Goal: Information Seeking & Learning: Learn about a topic

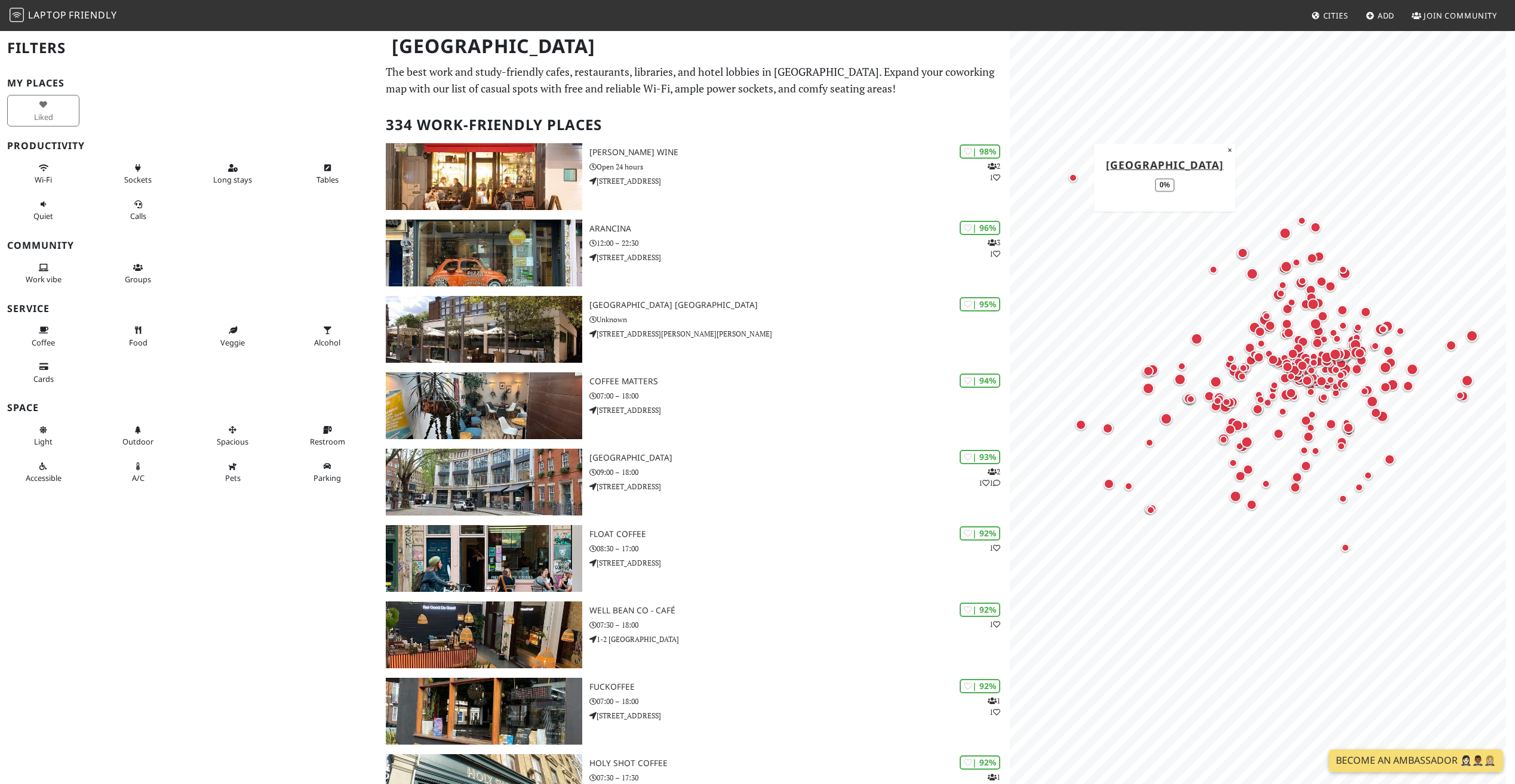
click at [1072, 179] on div "Map marker" at bounding box center [1073, 177] width 8 height 8
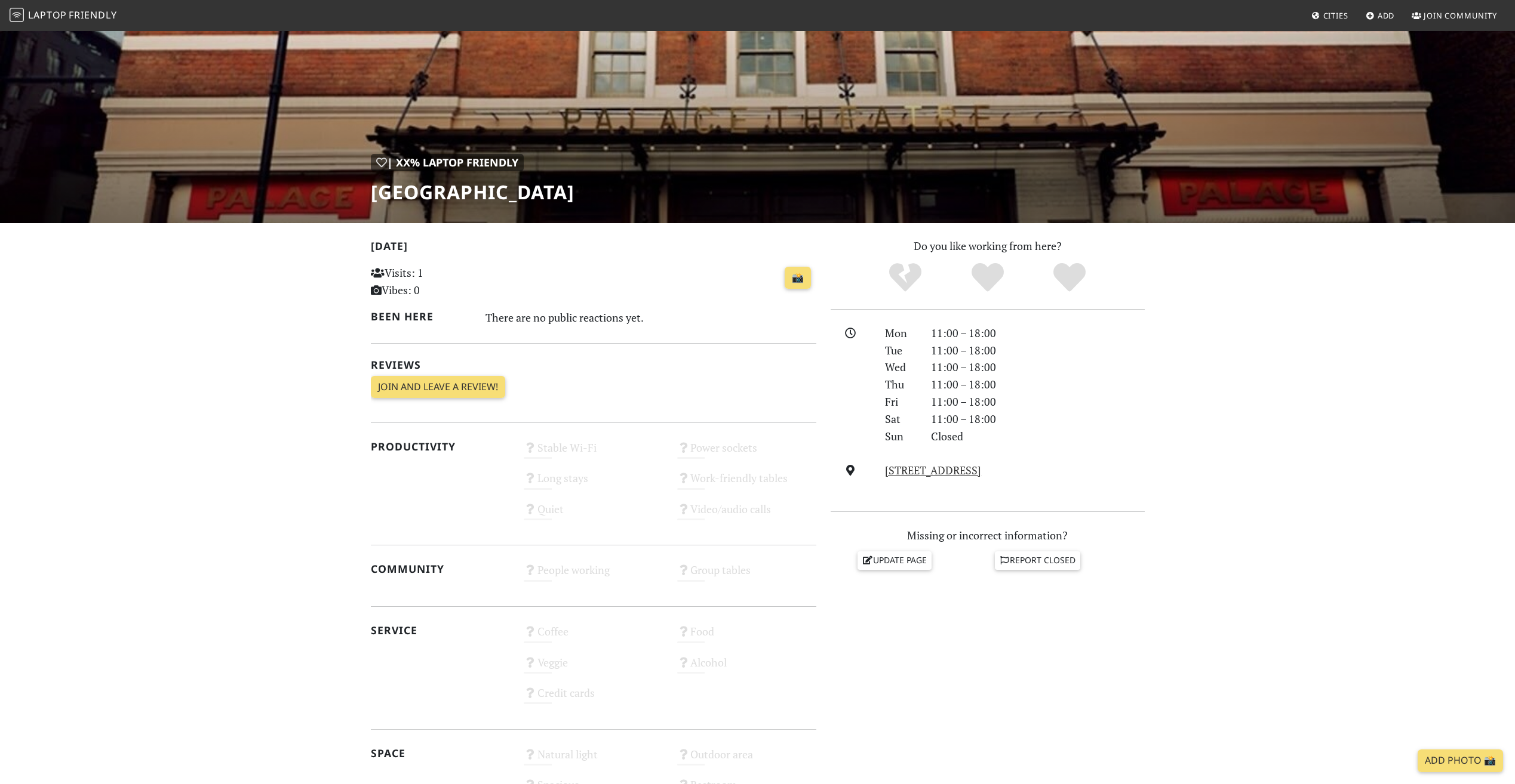
scroll to position [60, 0]
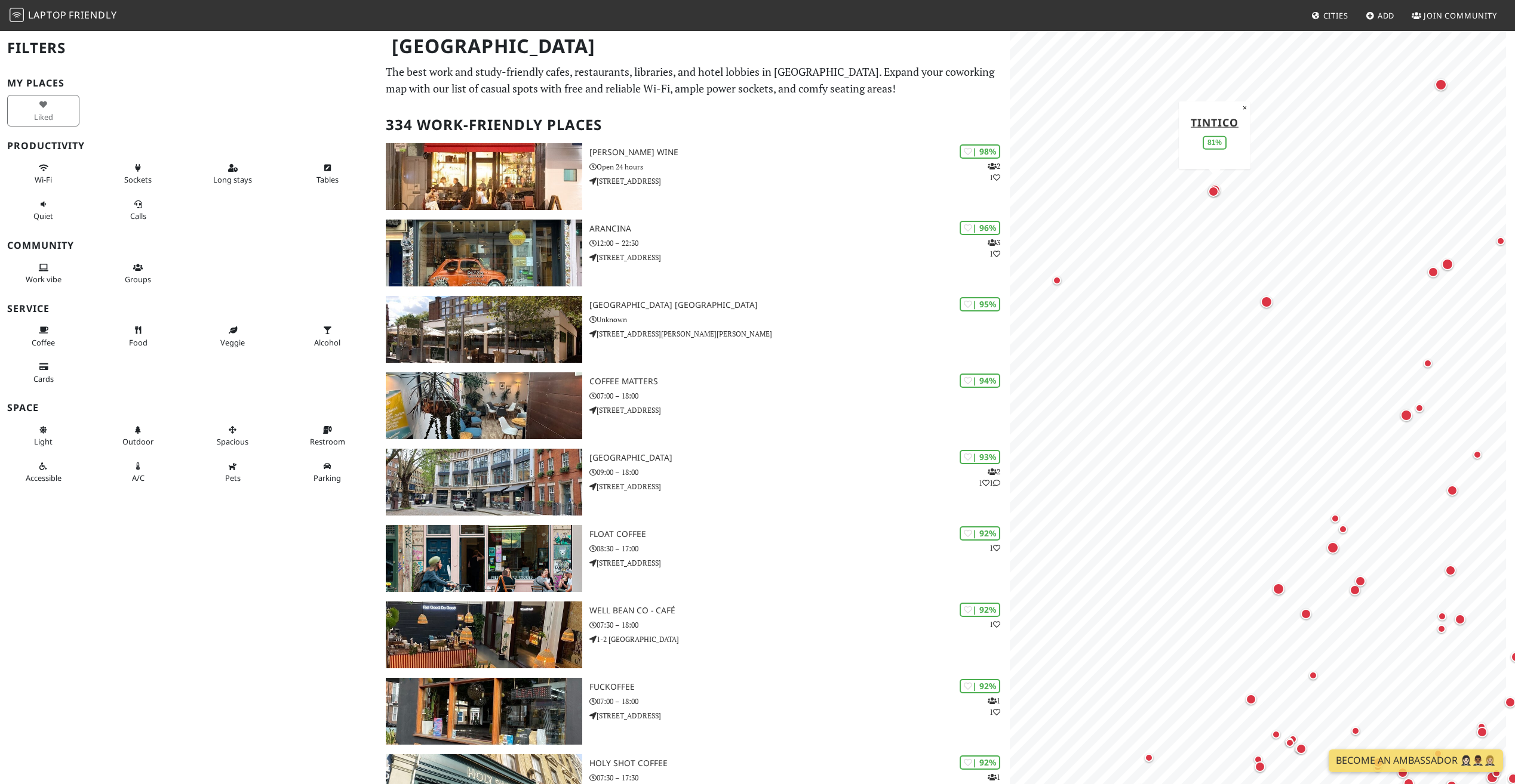
click at [1220, 182] on div "Map marker" at bounding box center [1214, 190] width 17 height 17
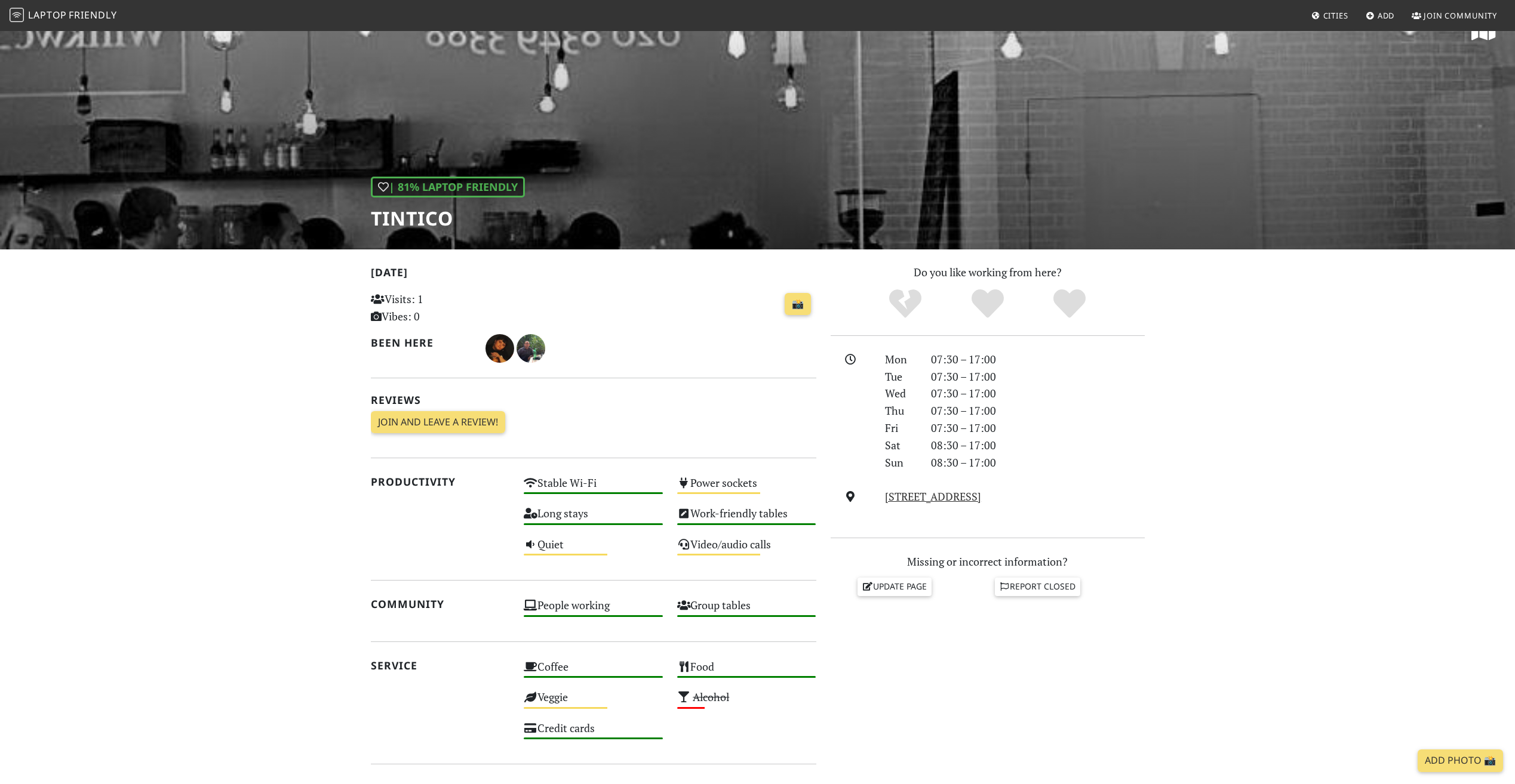
scroll to position [60, 0]
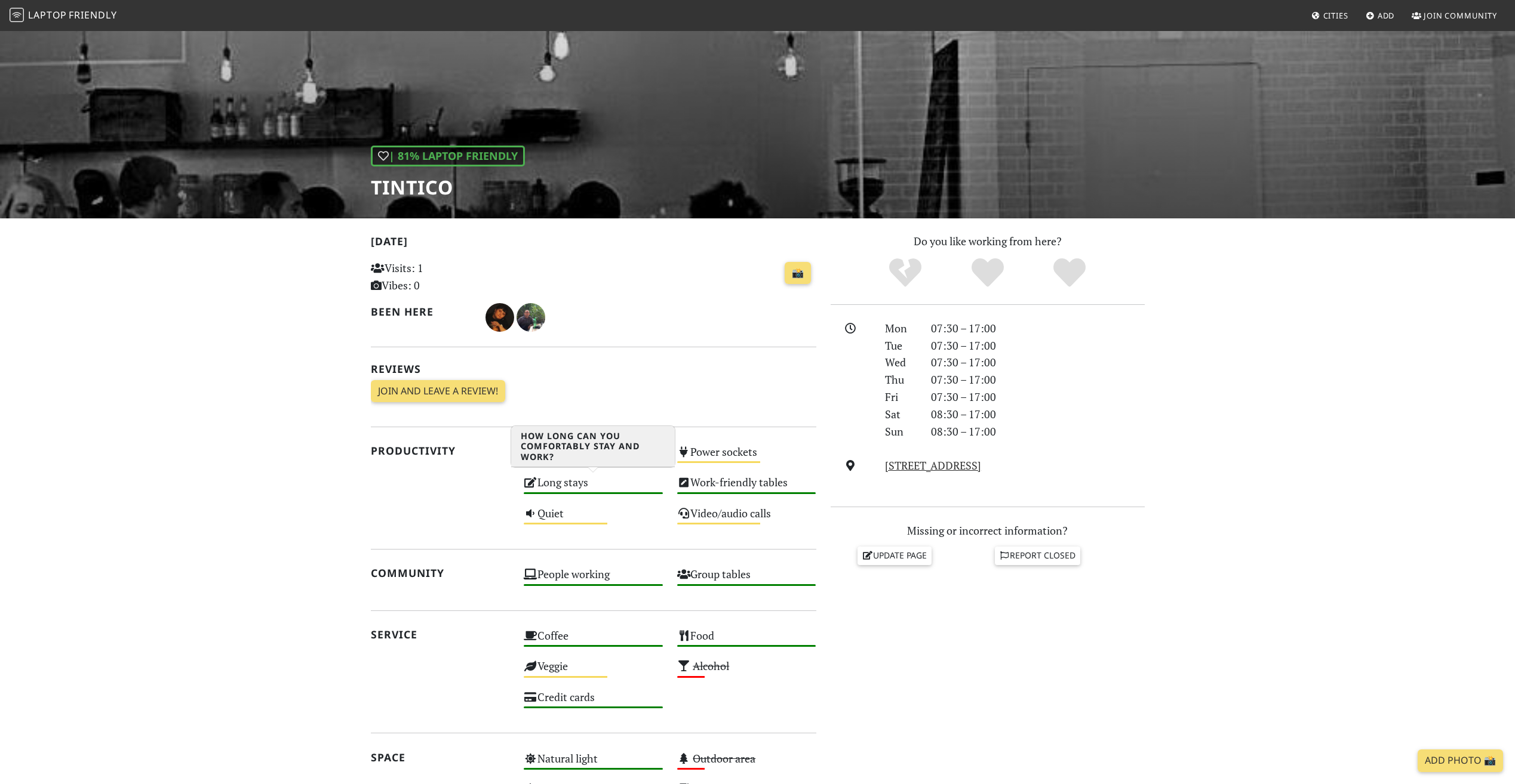
click at [592, 480] on div "Long stays High" at bounding box center [593, 488] width 154 height 31
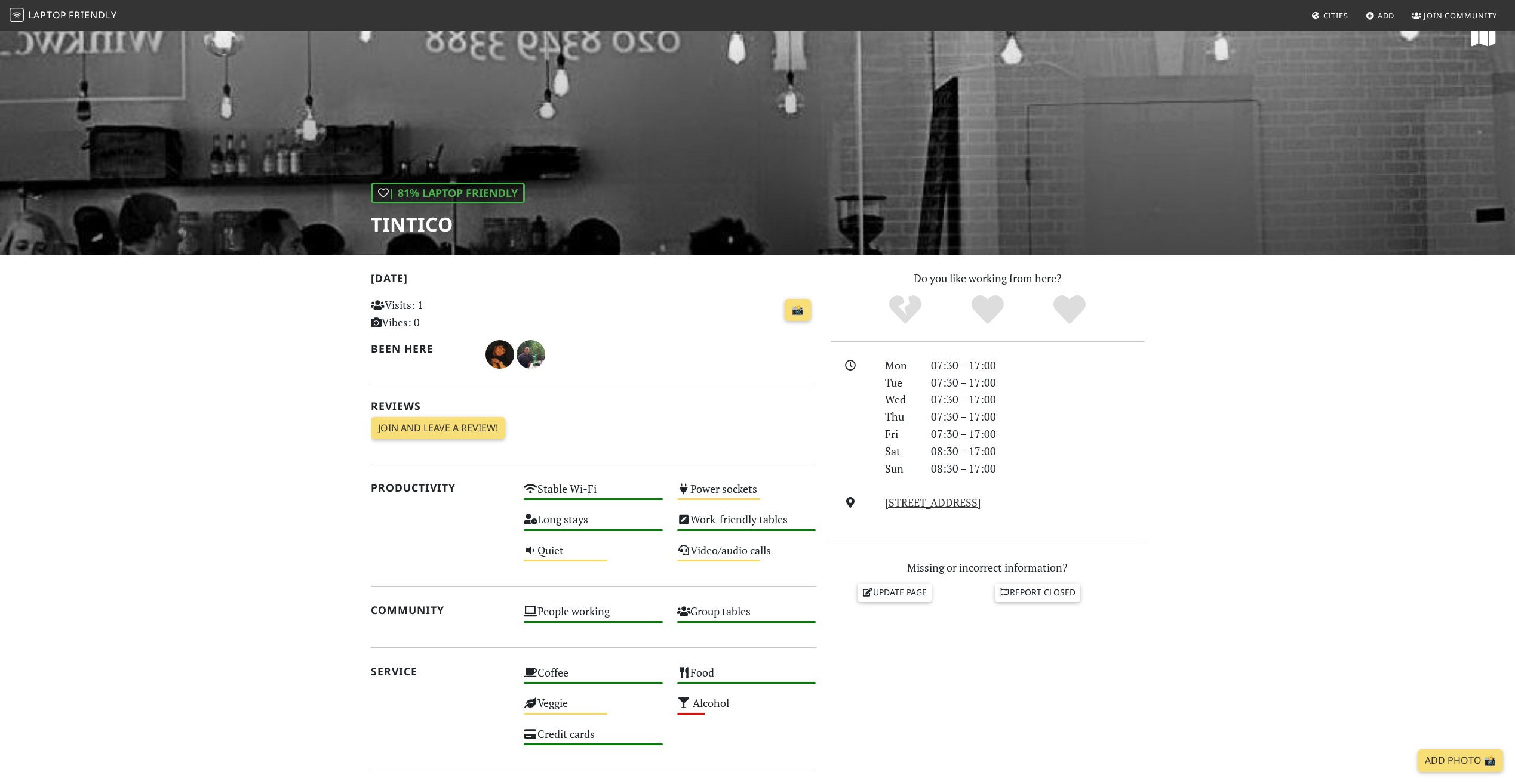
scroll to position [0, 0]
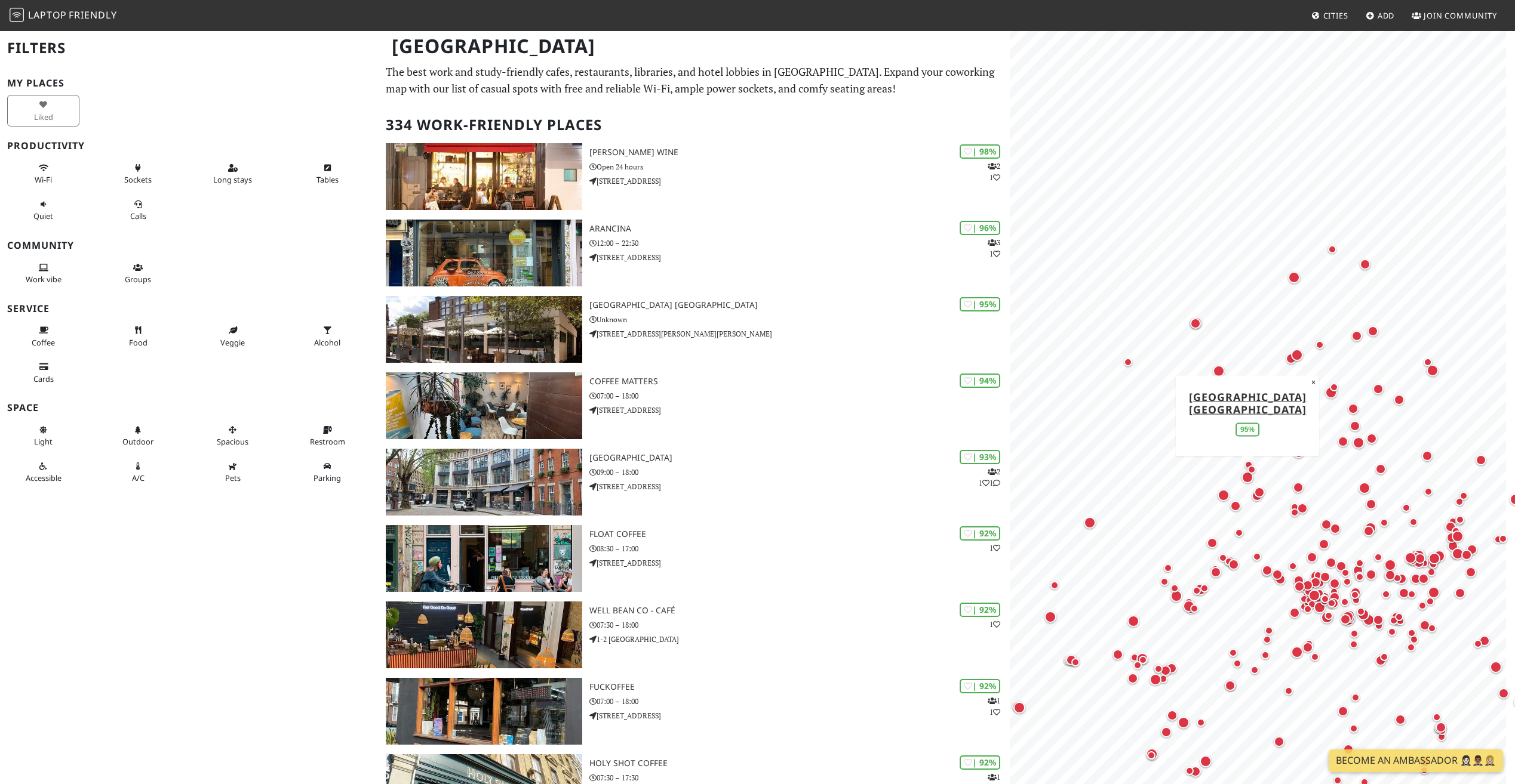
click at [1250, 482] on div "Map marker" at bounding box center [1247, 478] width 12 height 12
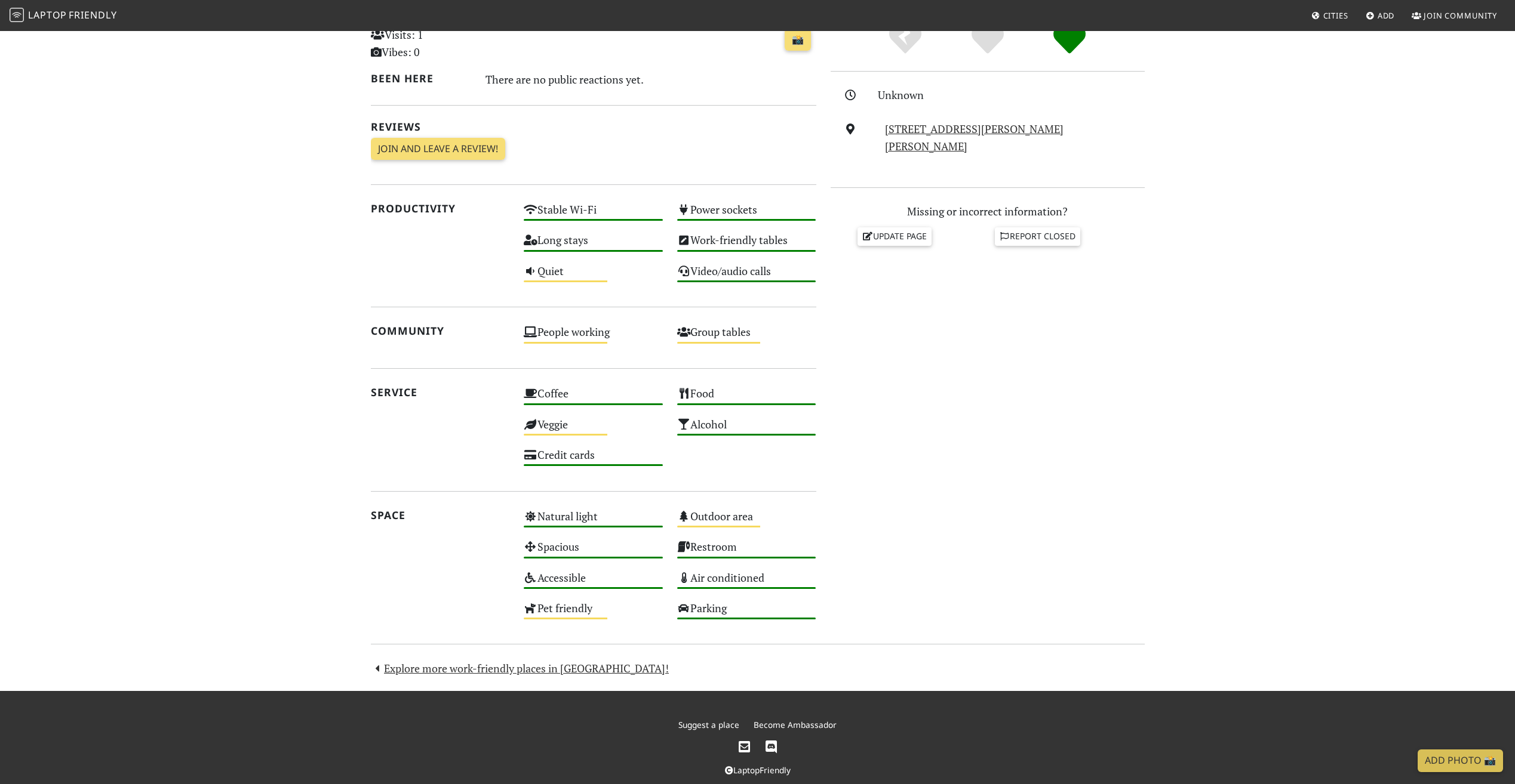
scroll to position [298, 0]
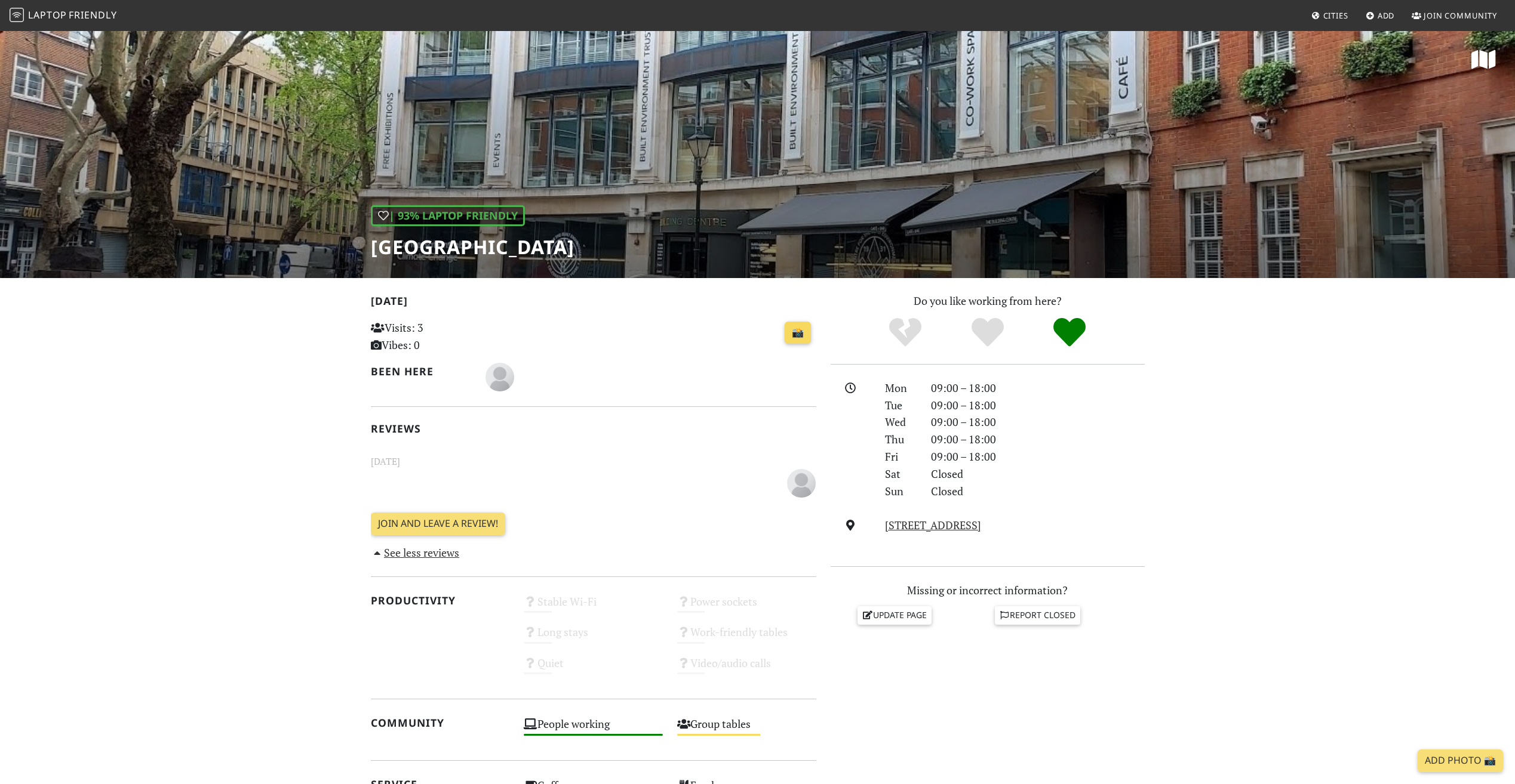
click at [792, 331] on link "📸" at bounding box center [797, 333] width 27 height 23
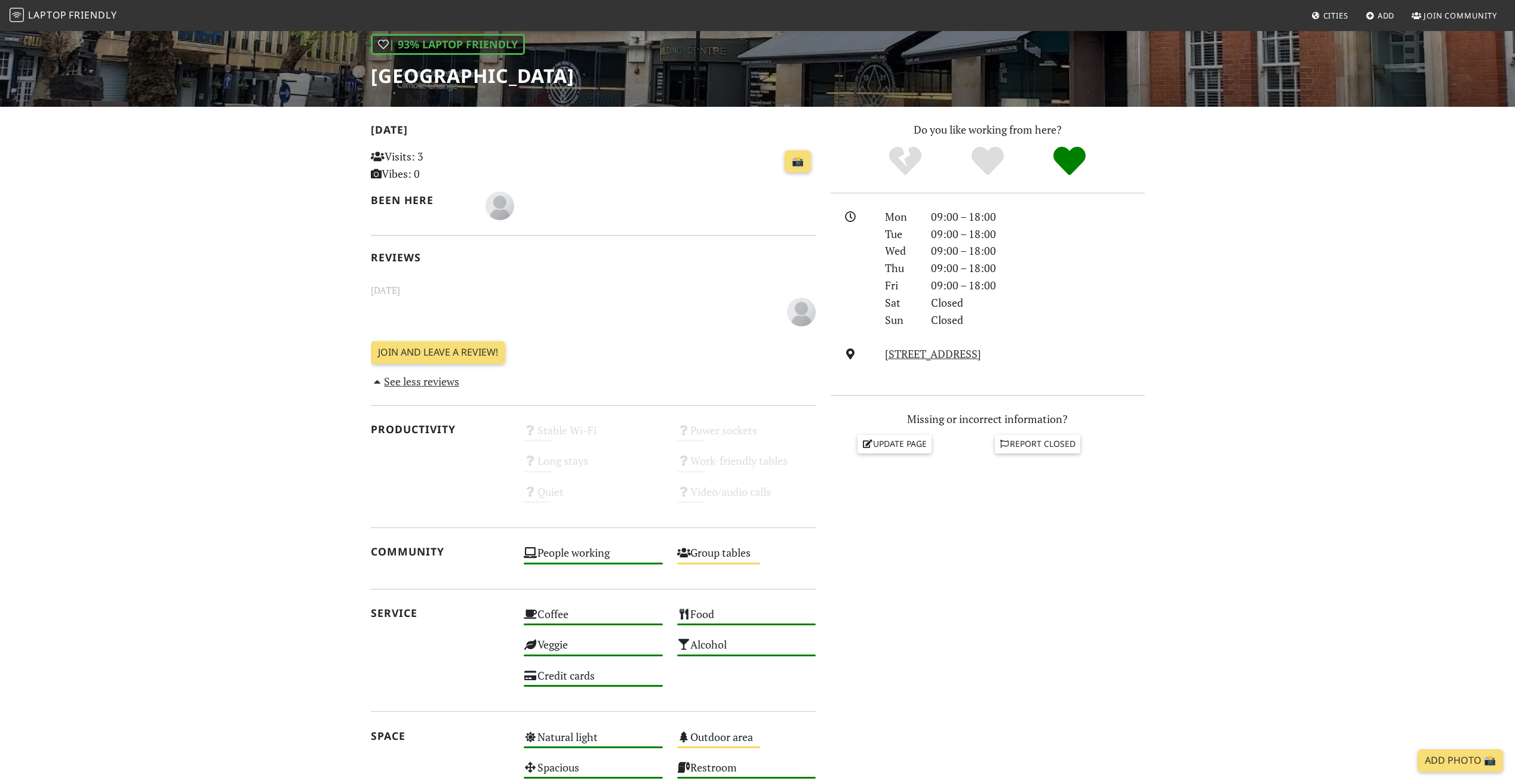
scroll to position [179, 0]
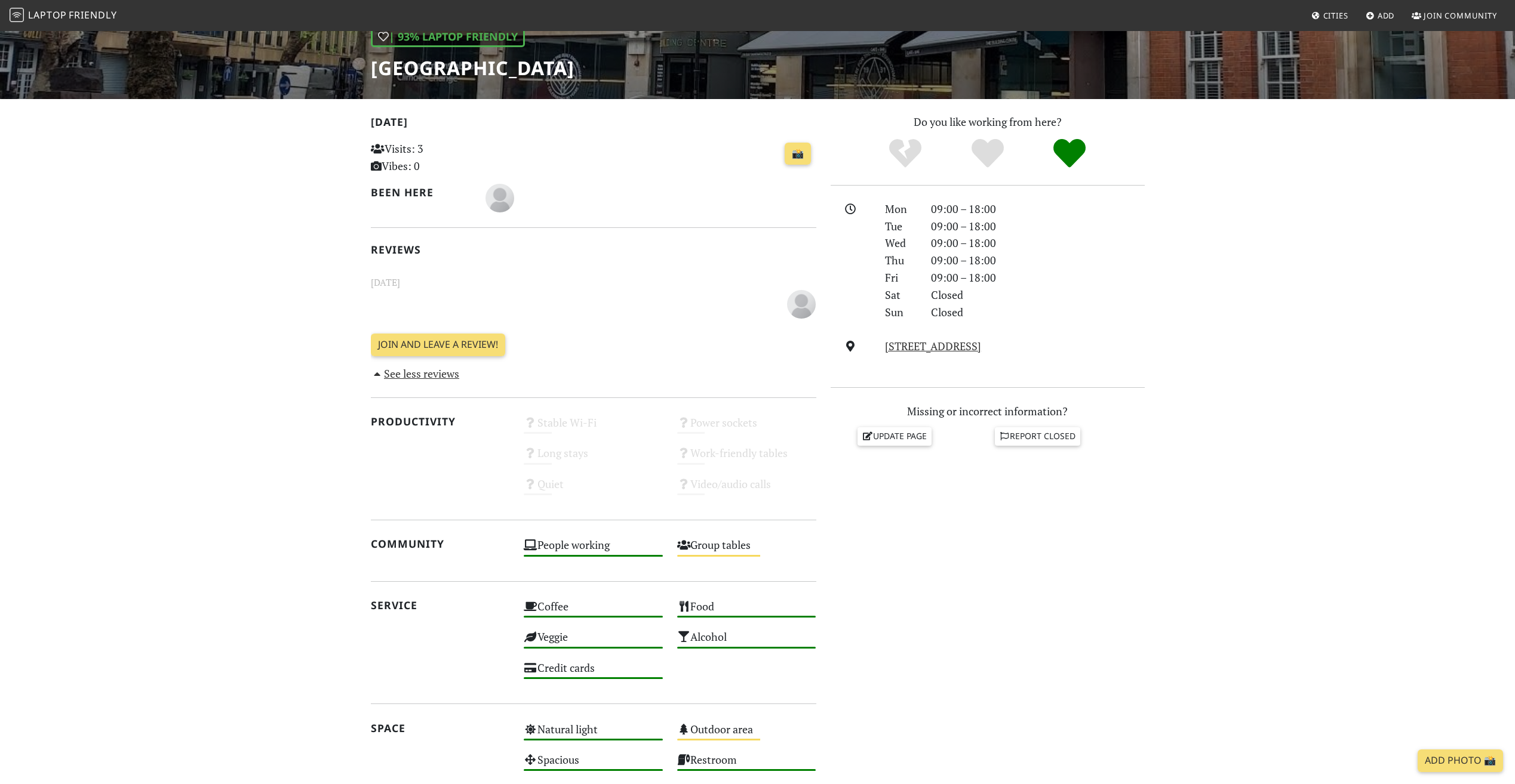
click at [419, 370] on link "See less reviews" at bounding box center [415, 373] width 89 height 15
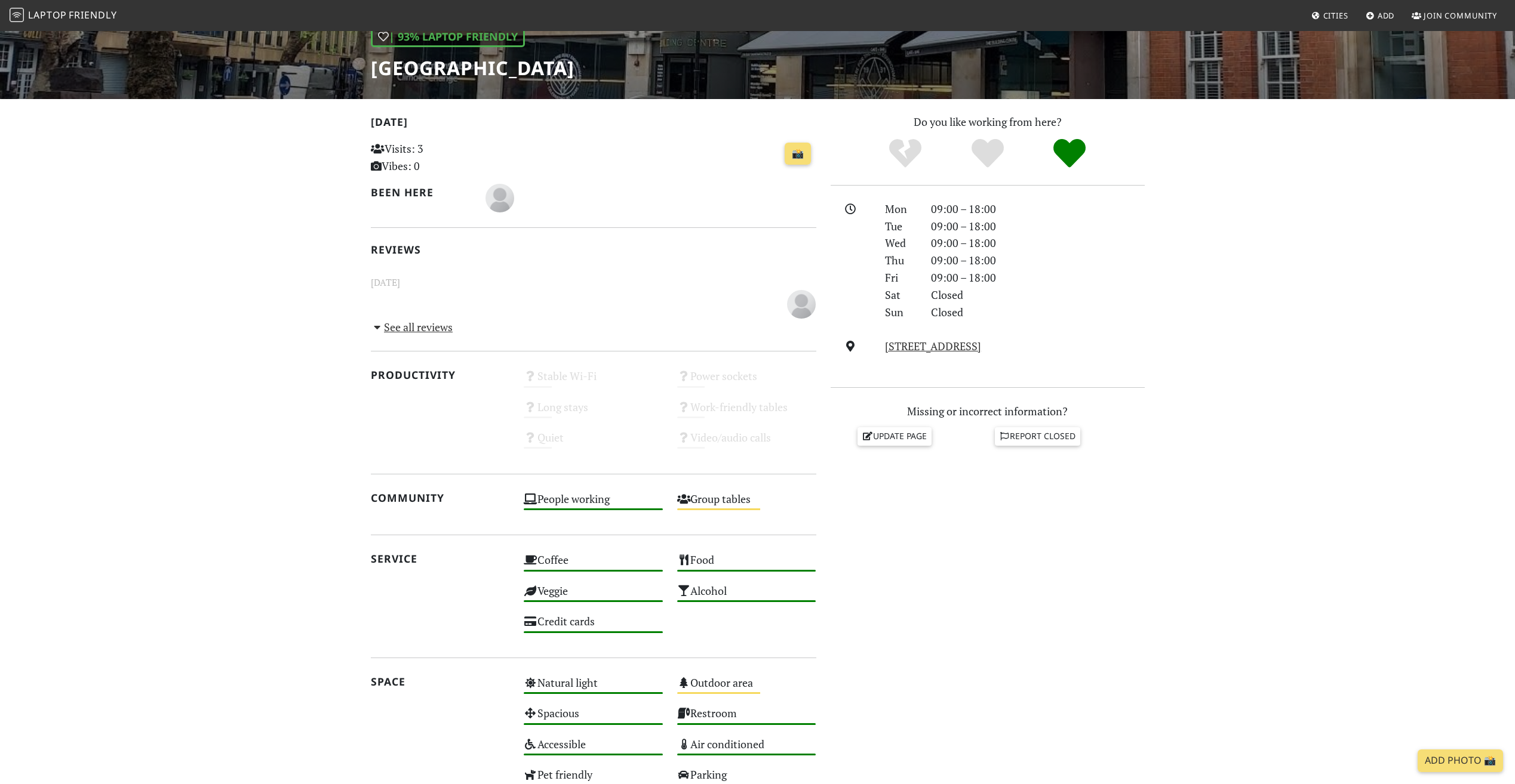
click at [408, 342] on div "Today Visits: 3 Vibes: 0 📸 Been here Reviews February 03, 2023 See all reviews …" at bounding box center [593, 454] width 460 height 683
click at [402, 323] on link "See all reviews" at bounding box center [412, 327] width 83 height 15
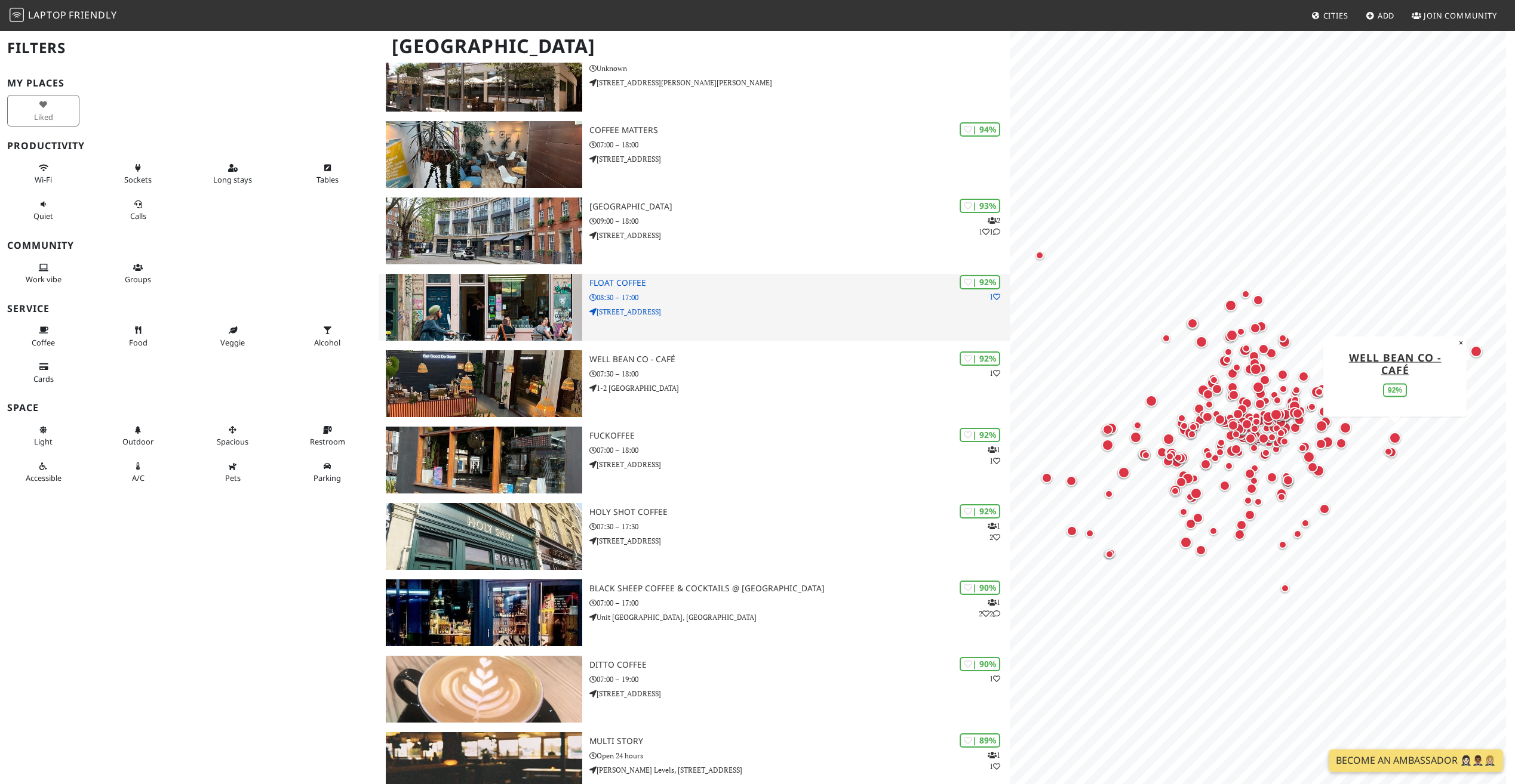
scroll to position [298, 0]
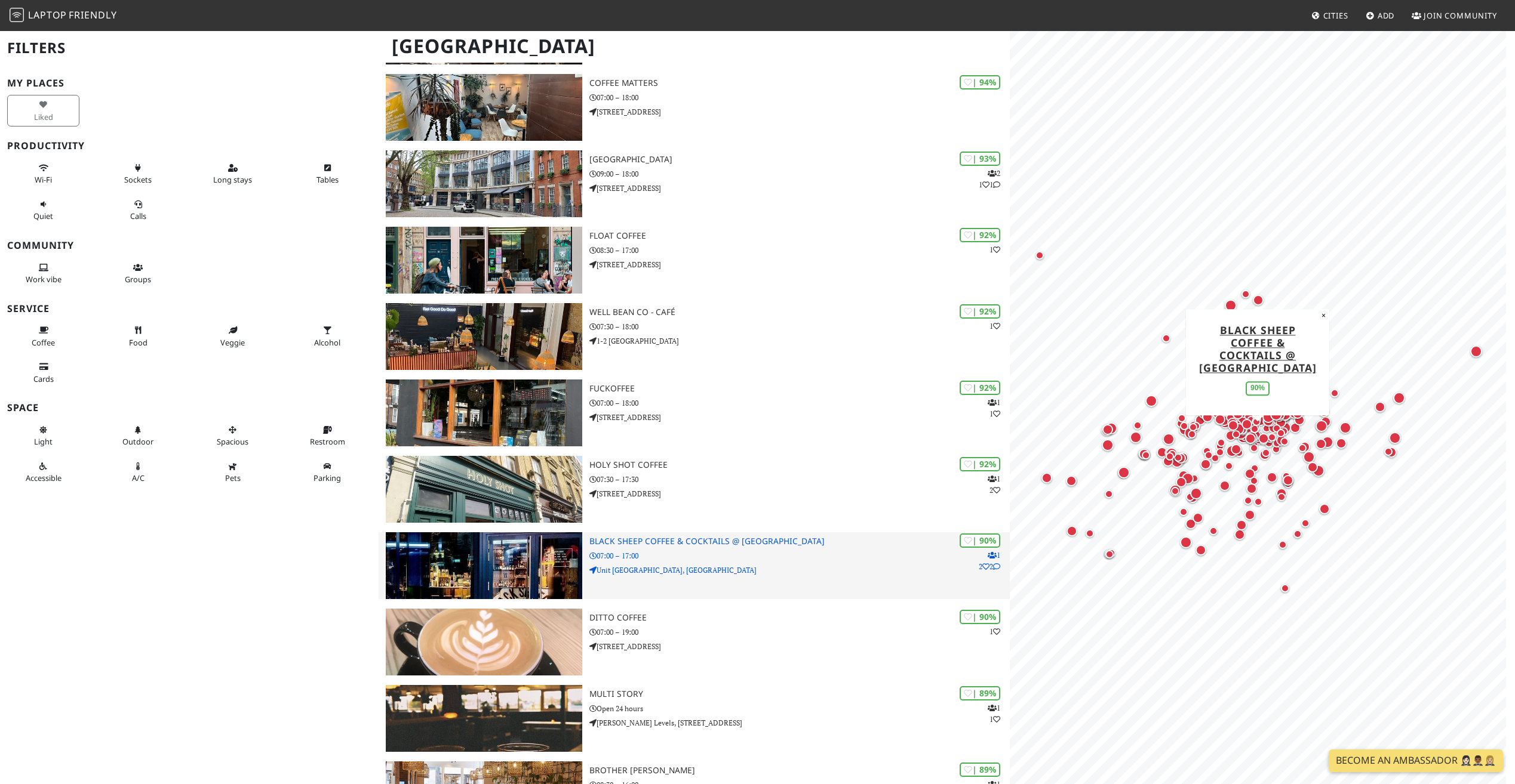
click at [703, 542] on h3 "Black Sheep Coffee & Cocktails @ [GEOGRAPHIC_DATA]" at bounding box center [799, 542] width 421 height 10
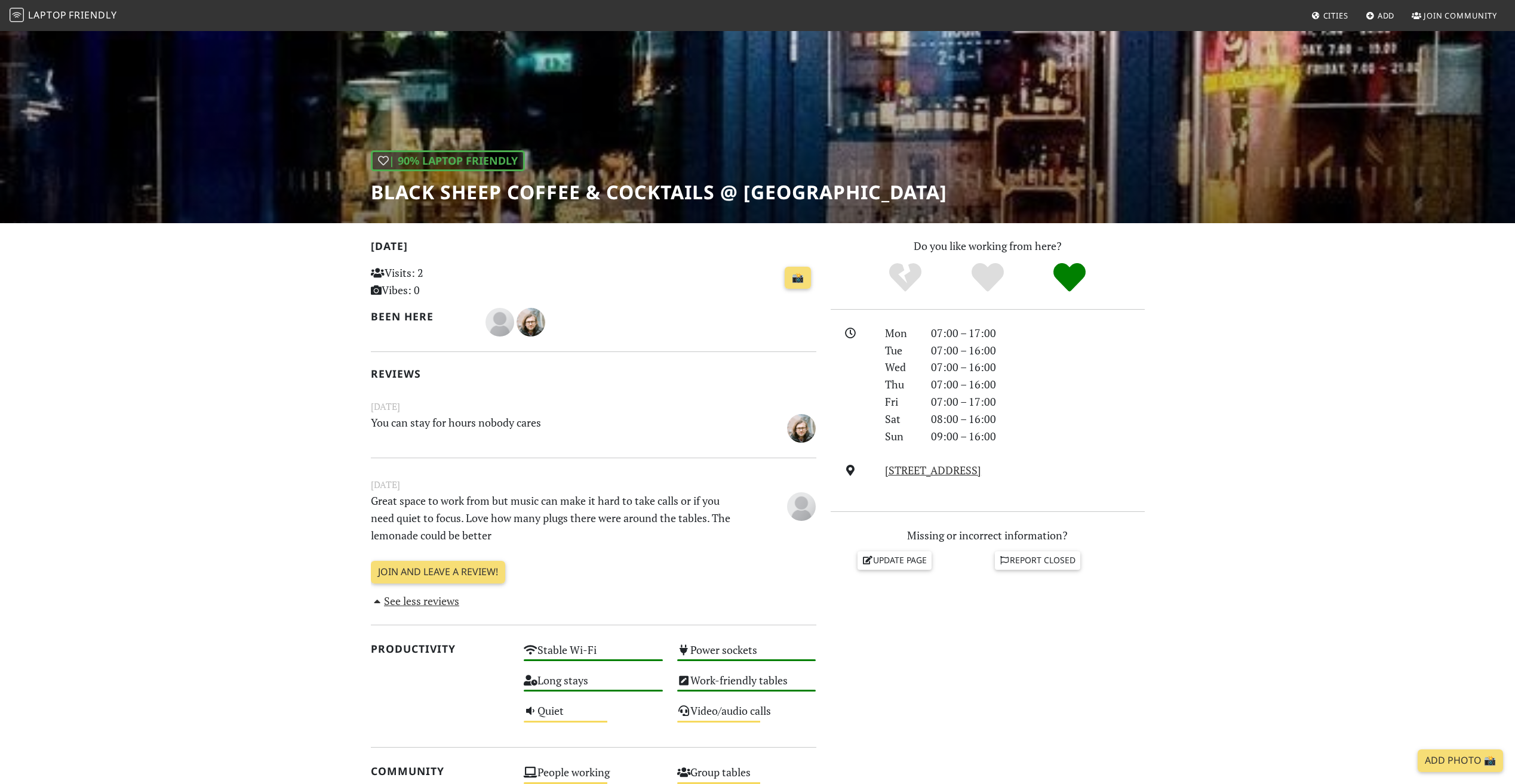
scroll to position [60, 0]
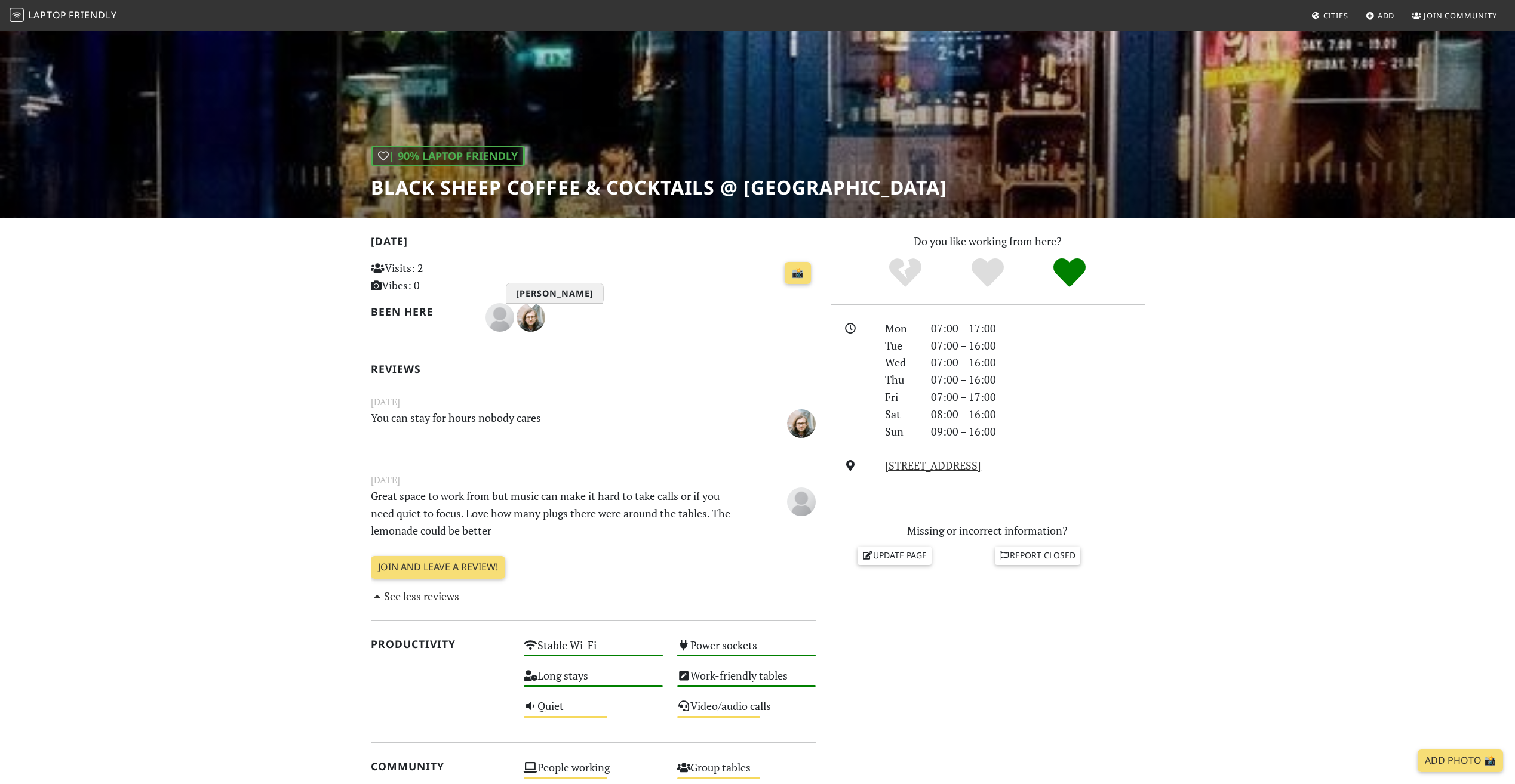
click at [529, 316] on img "Dan G" at bounding box center [530, 317] width 29 height 29
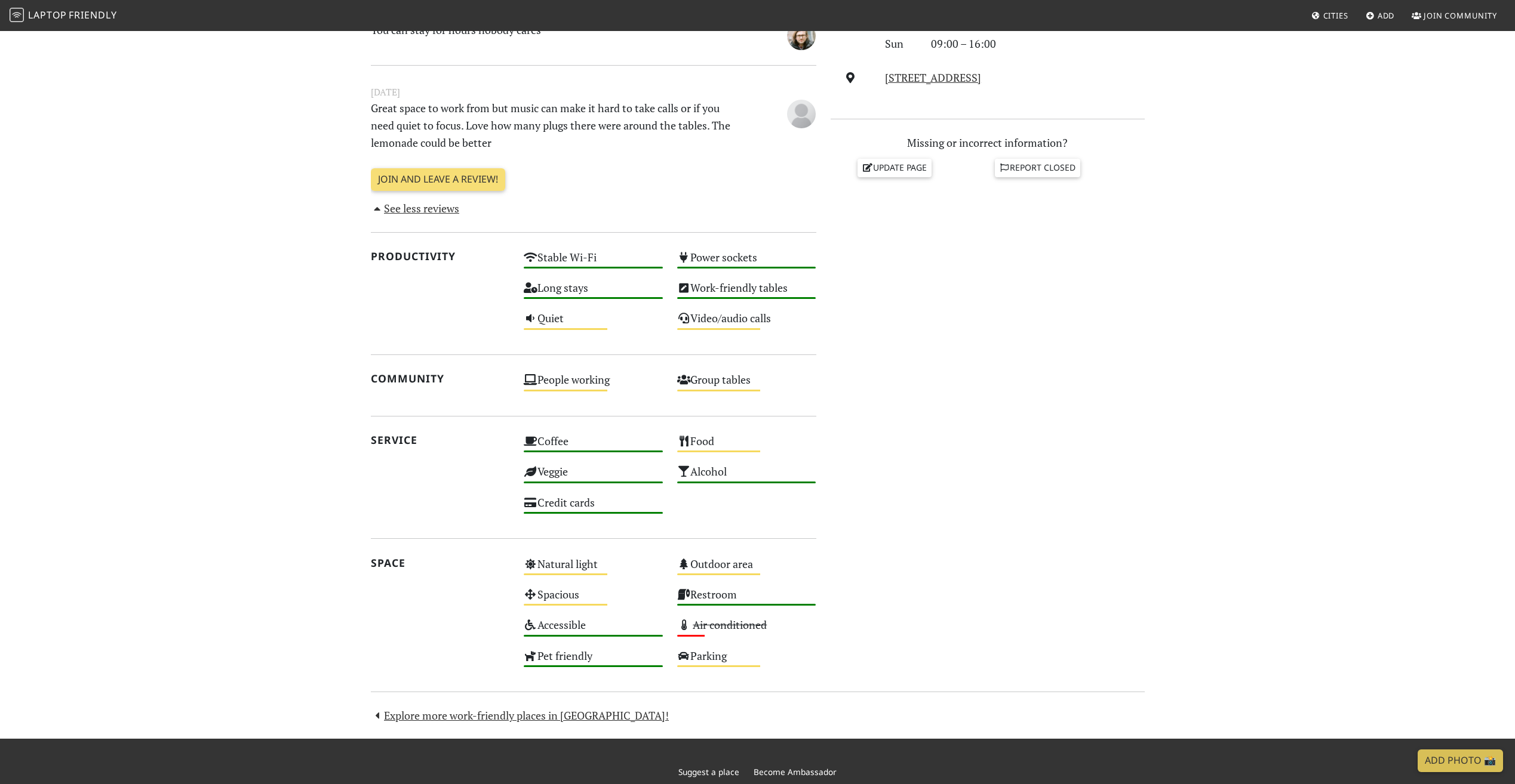
scroll to position [0, 0]
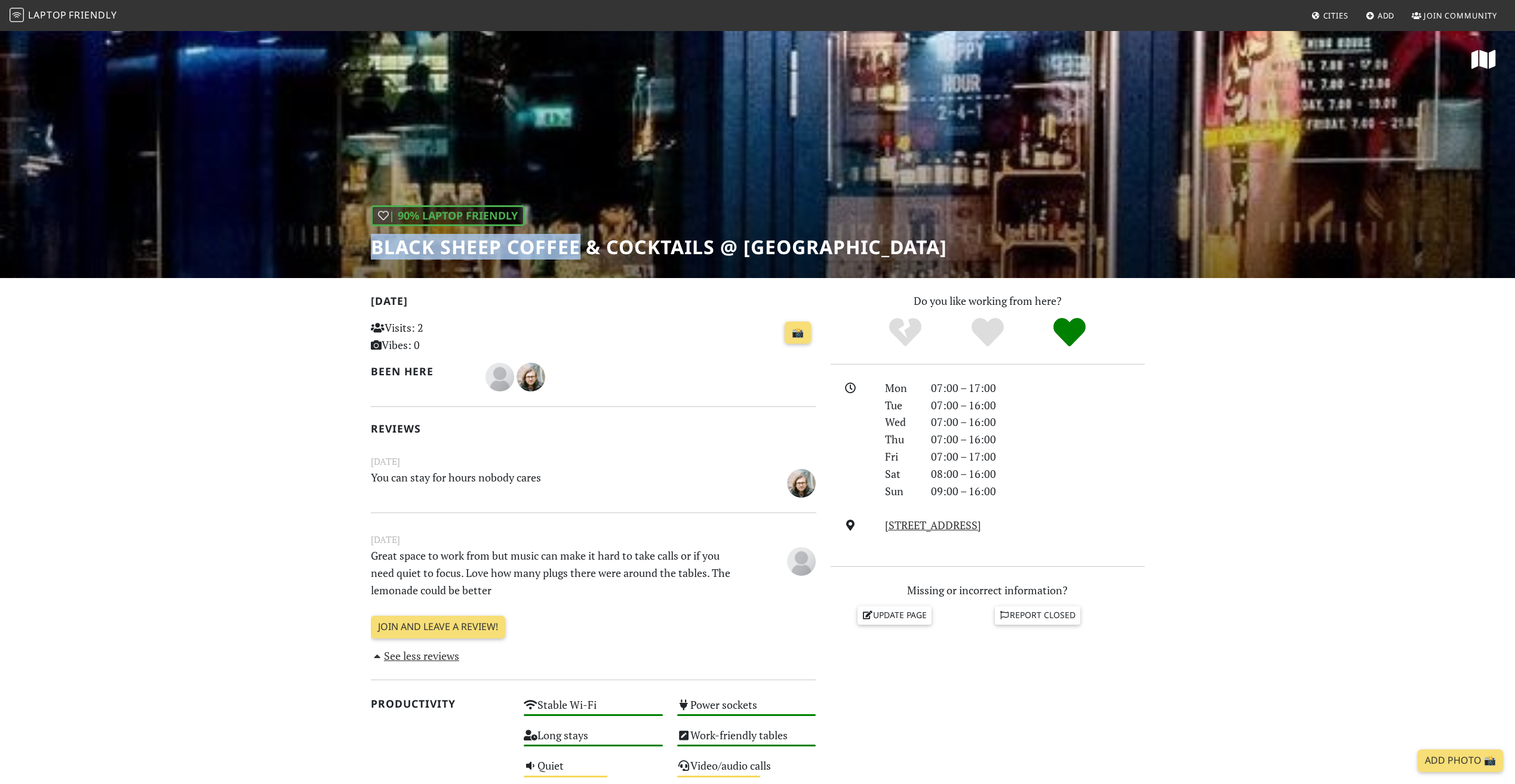
drag, startPoint x: 371, startPoint y: 251, endPoint x: 575, endPoint y: 252, distance: 204.0
click at [575, 252] on h1 "Black Sheep Coffee & Cocktails @ [GEOGRAPHIC_DATA]" at bounding box center [658, 246] width 576 height 23
